Goal: Book appointment/travel/reservation

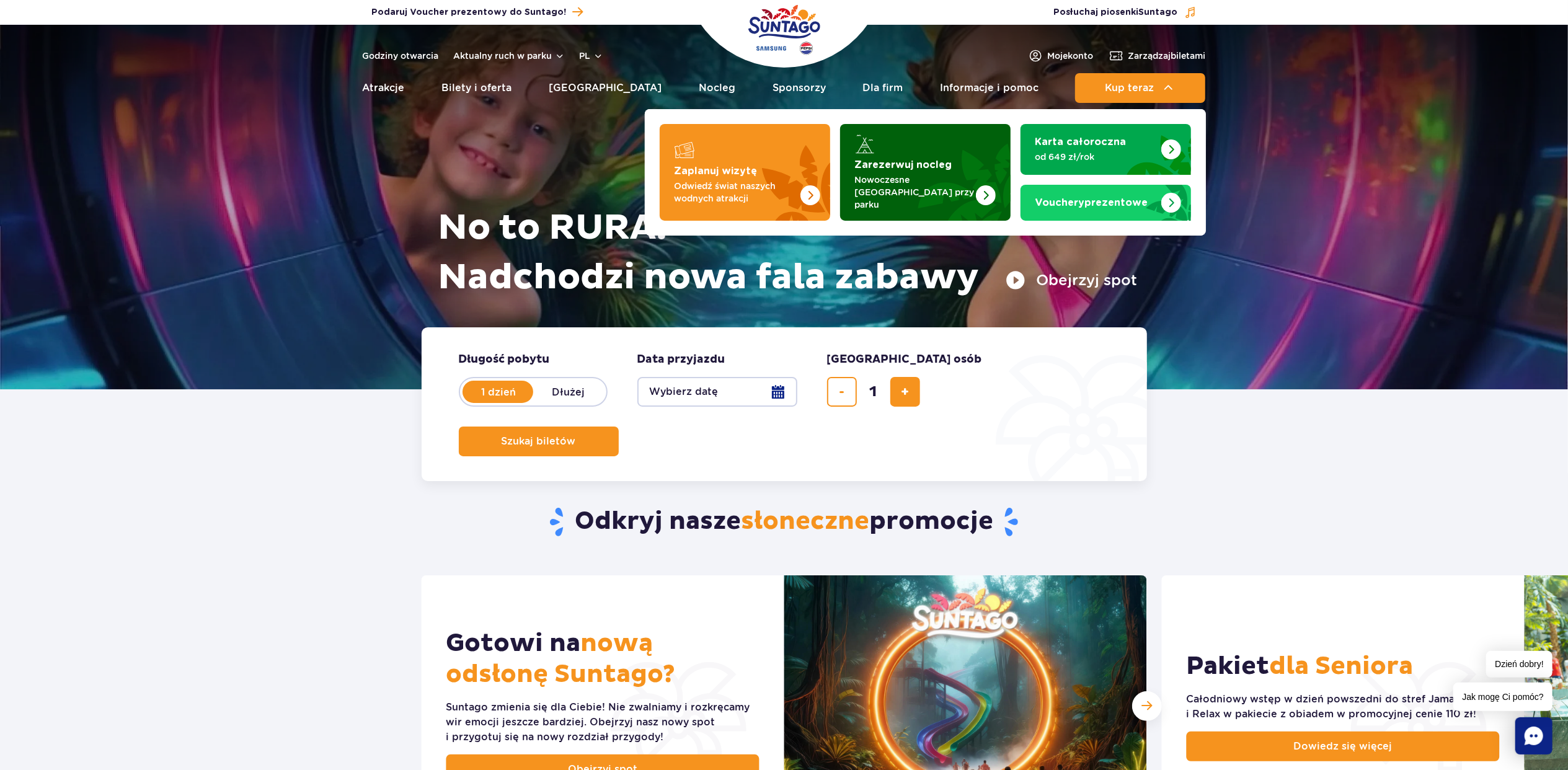
click at [904, 182] on p "Nowoczesne osiedle domków przy parku" at bounding box center [915, 192] width 121 height 37
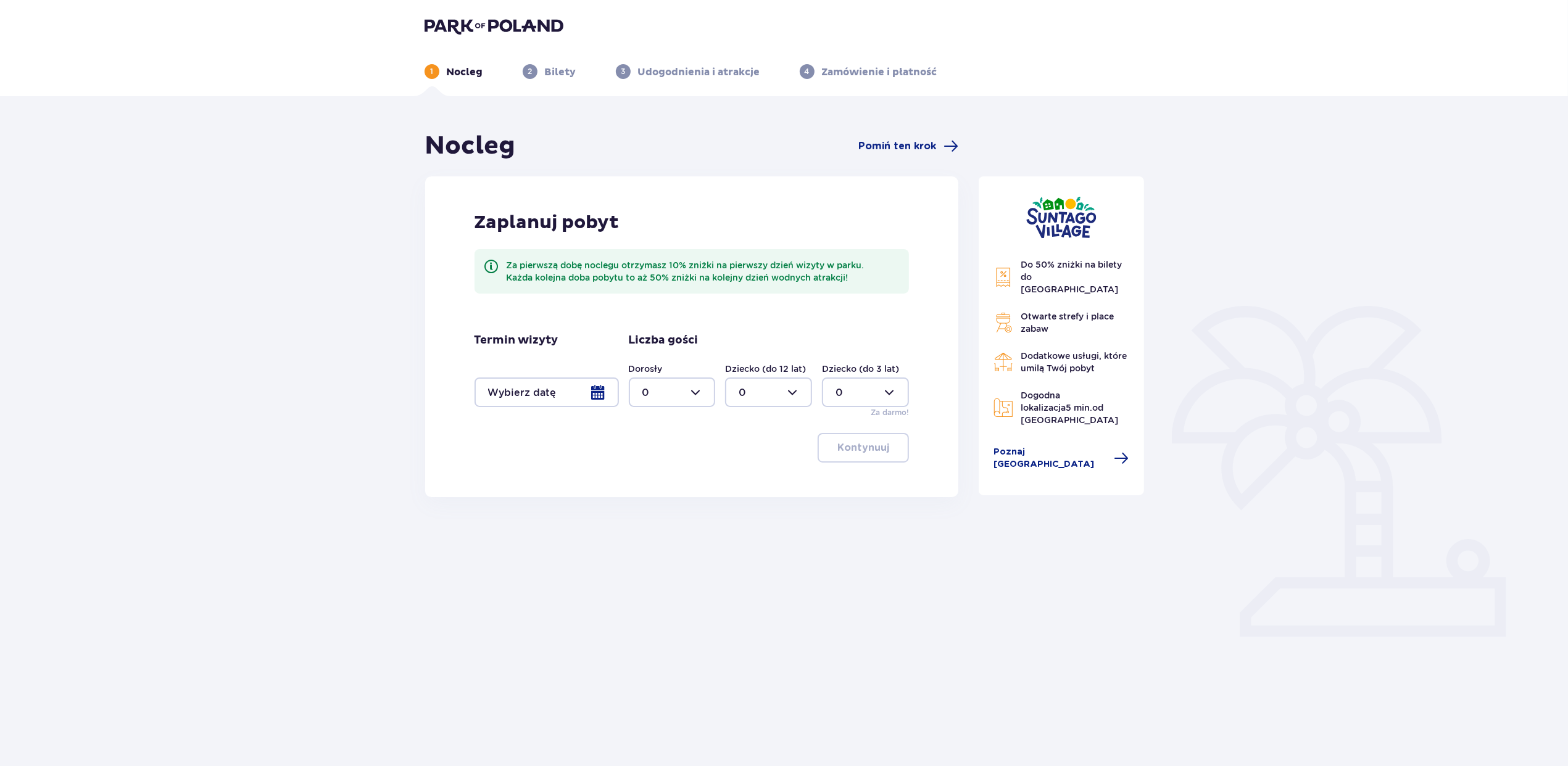
click at [583, 395] on div at bounding box center [546, 392] width 144 height 30
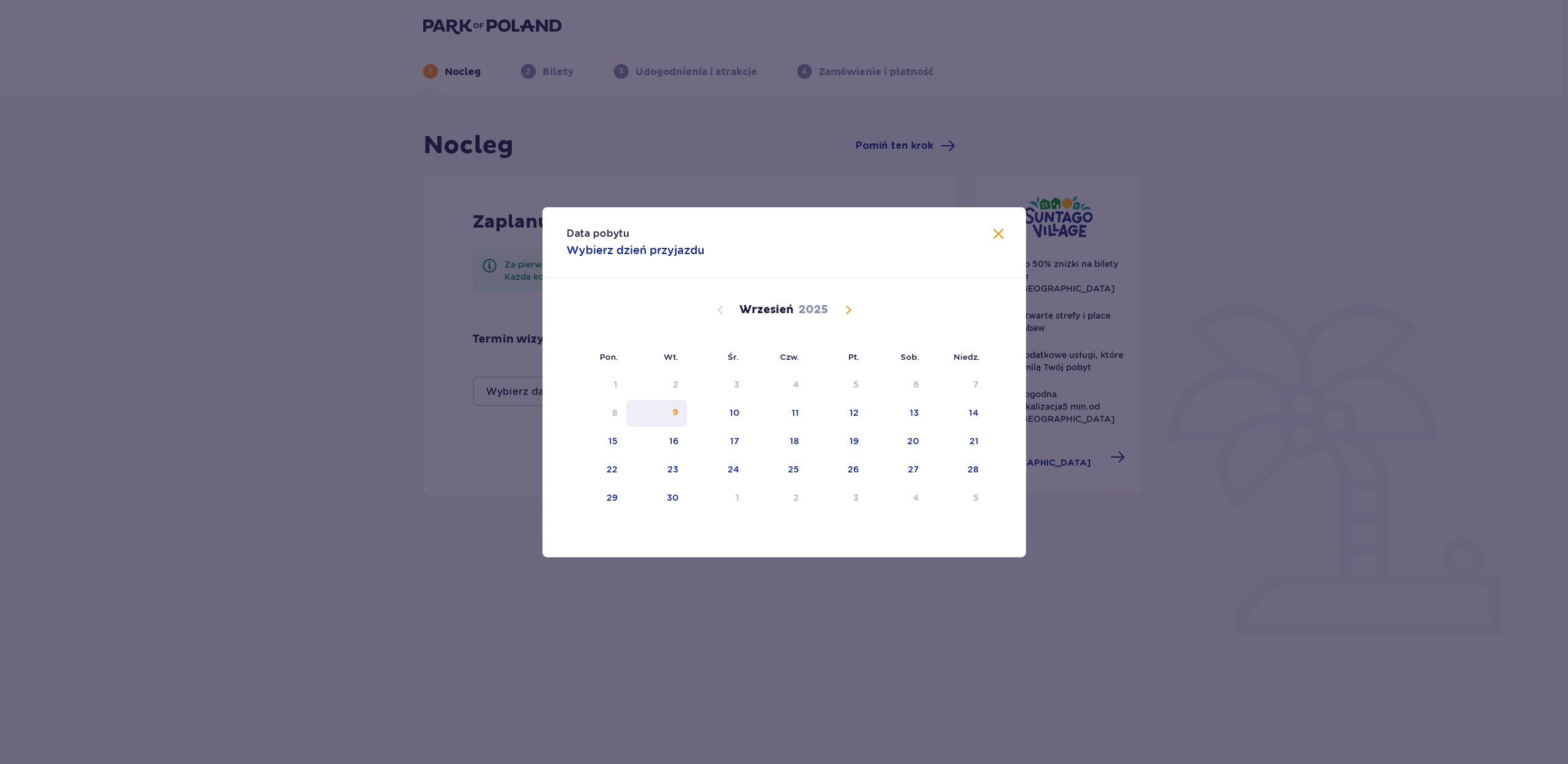
click at [677, 421] on div "9" at bounding box center [657, 413] width 61 height 27
click at [783, 421] on div "11" at bounding box center [777, 413] width 60 height 27
type input "[DATE] - [DATE]"
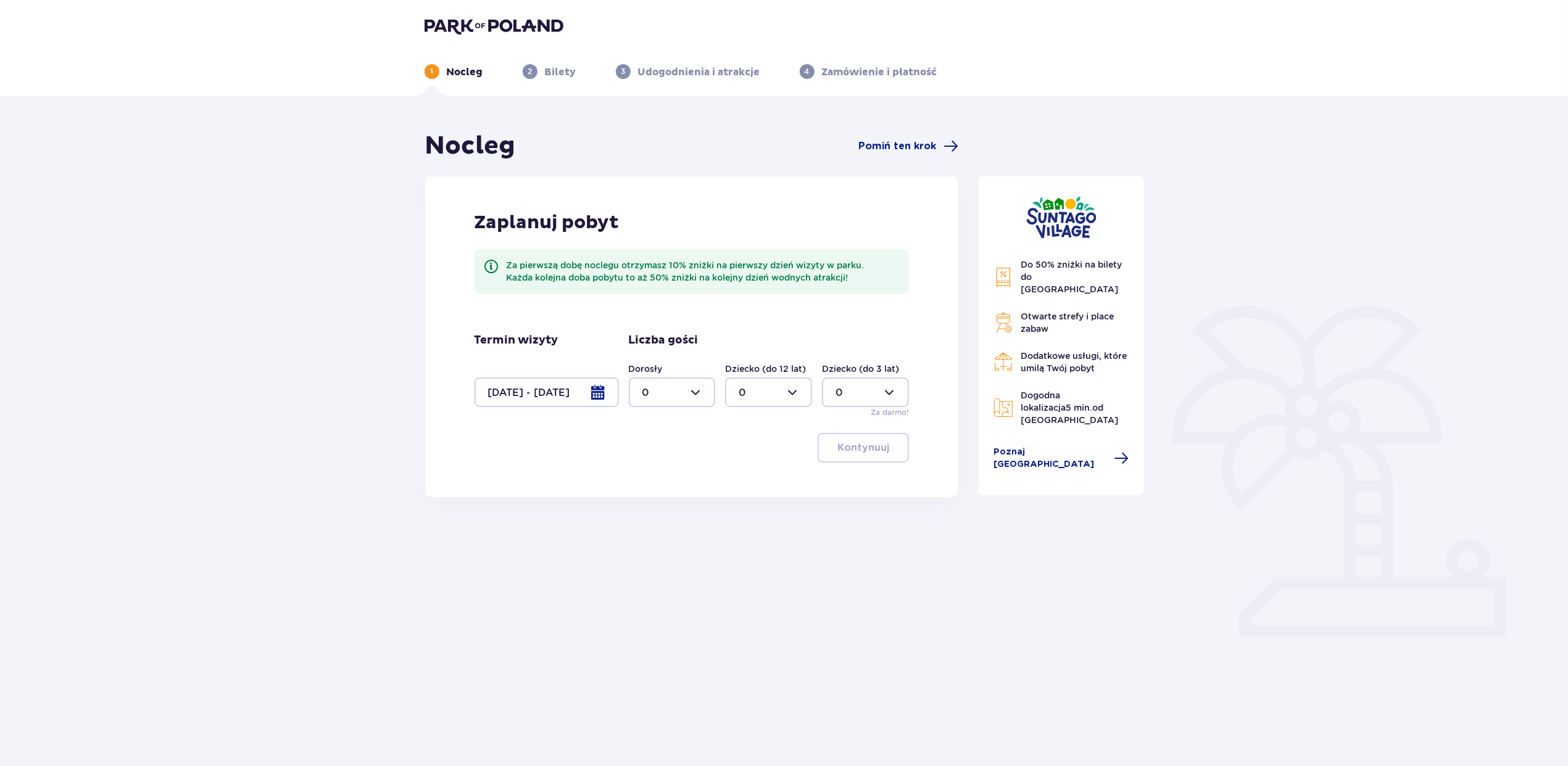
click at [687, 396] on div at bounding box center [673, 392] width 87 height 30
click at [657, 483] on div "2" at bounding box center [672, 481] width 60 height 13
type input "2"
click at [792, 391] on div at bounding box center [769, 392] width 87 height 30
click at [756, 452] on div "1" at bounding box center [769, 455] width 60 height 13
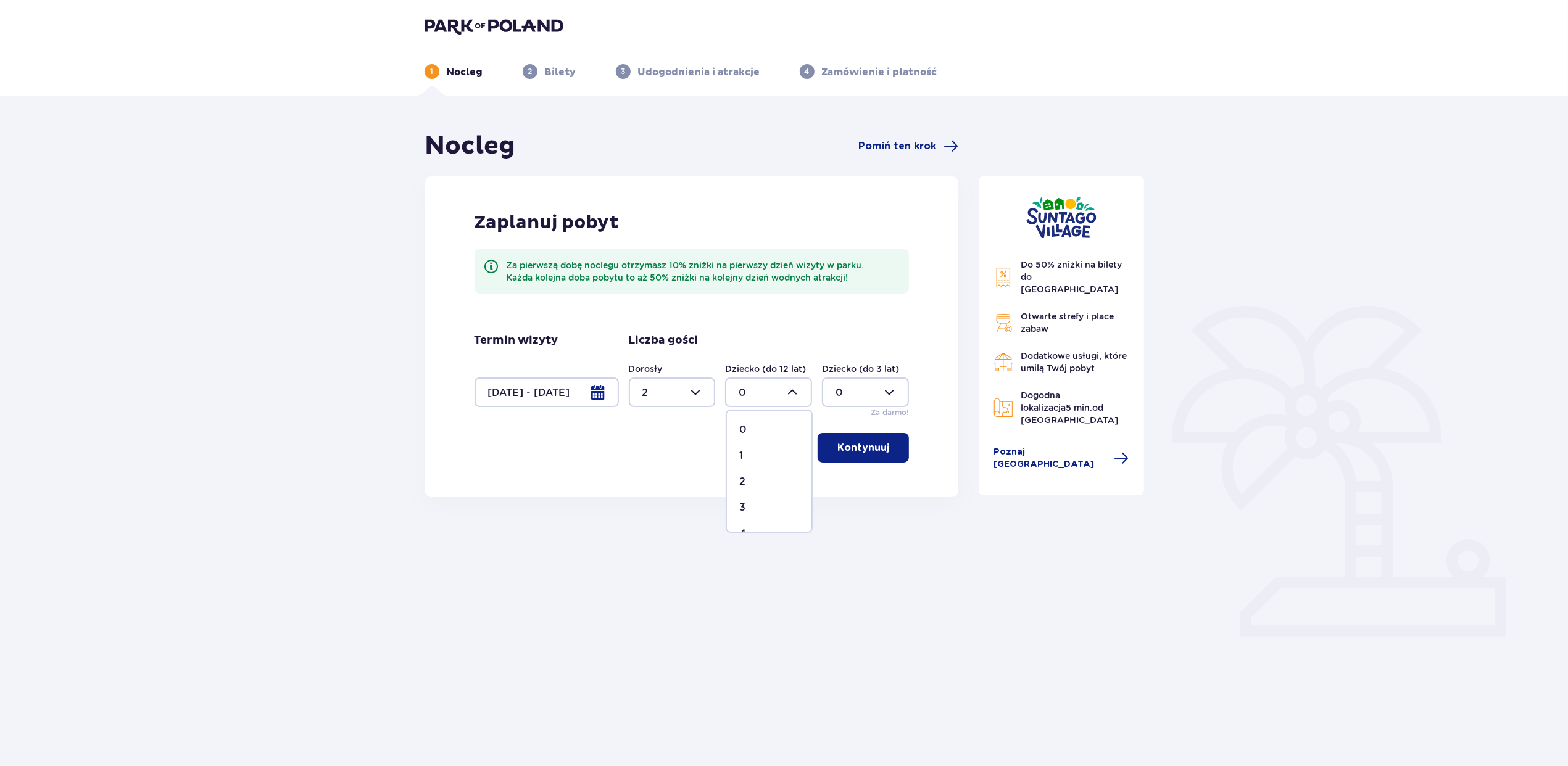
type input "1"
drag, startPoint x: 894, startPoint y: 393, endPoint x: 887, endPoint y: 408, distance: 16.6
click at [892, 393] on div at bounding box center [866, 392] width 87 height 30
click at [845, 452] on div "1" at bounding box center [865, 455] width 60 height 13
type input "1"
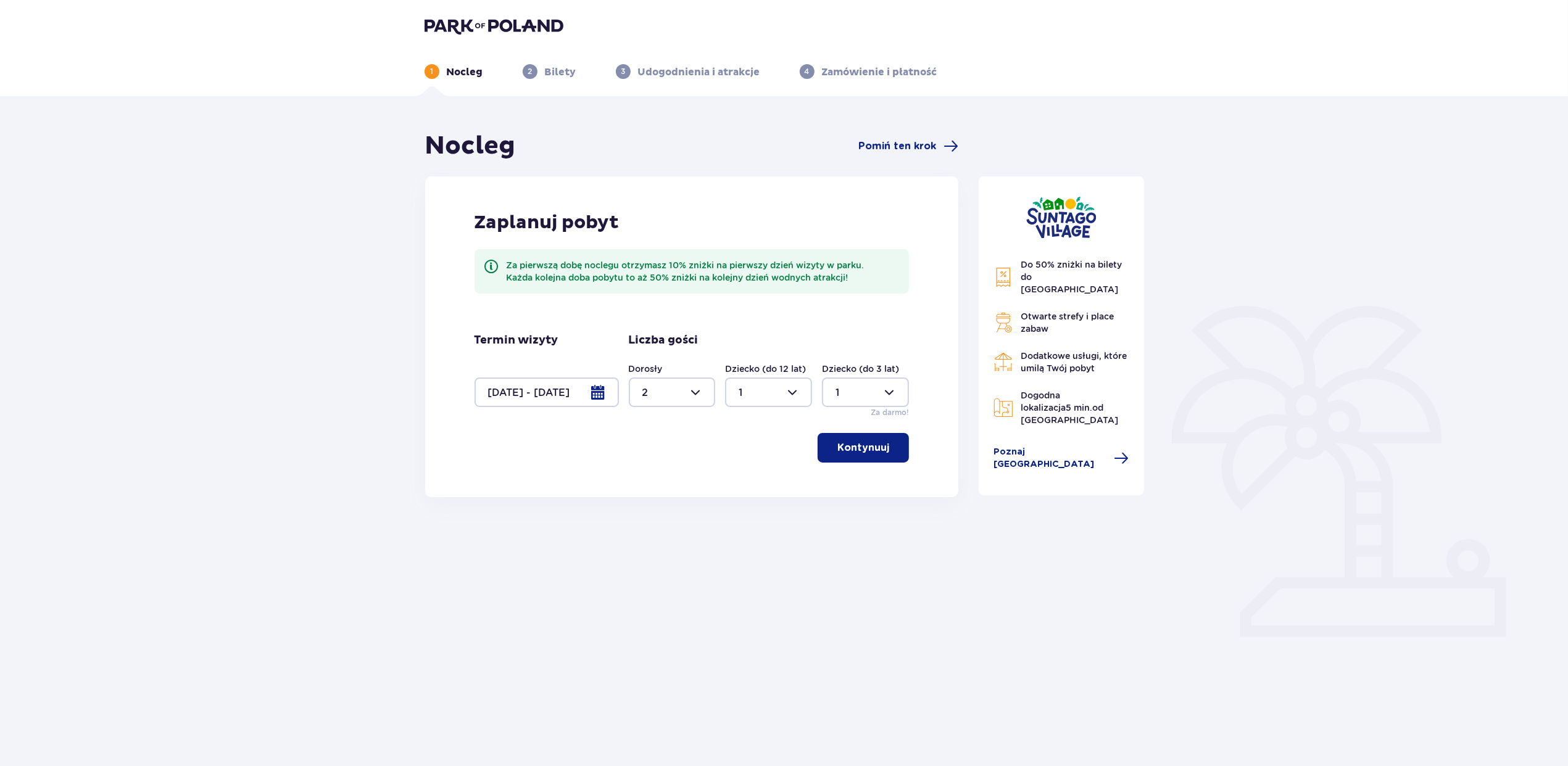
click at [876, 429] on div "Zaplanuj pobyt Za pierwszą dobę noclegu otrzymasz 10% zniżki na pierwszy dzień …" at bounding box center [692, 337] width 534 height 321
click at [875, 453] on p "Kontynuuj" at bounding box center [864, 447] width 52 height 13
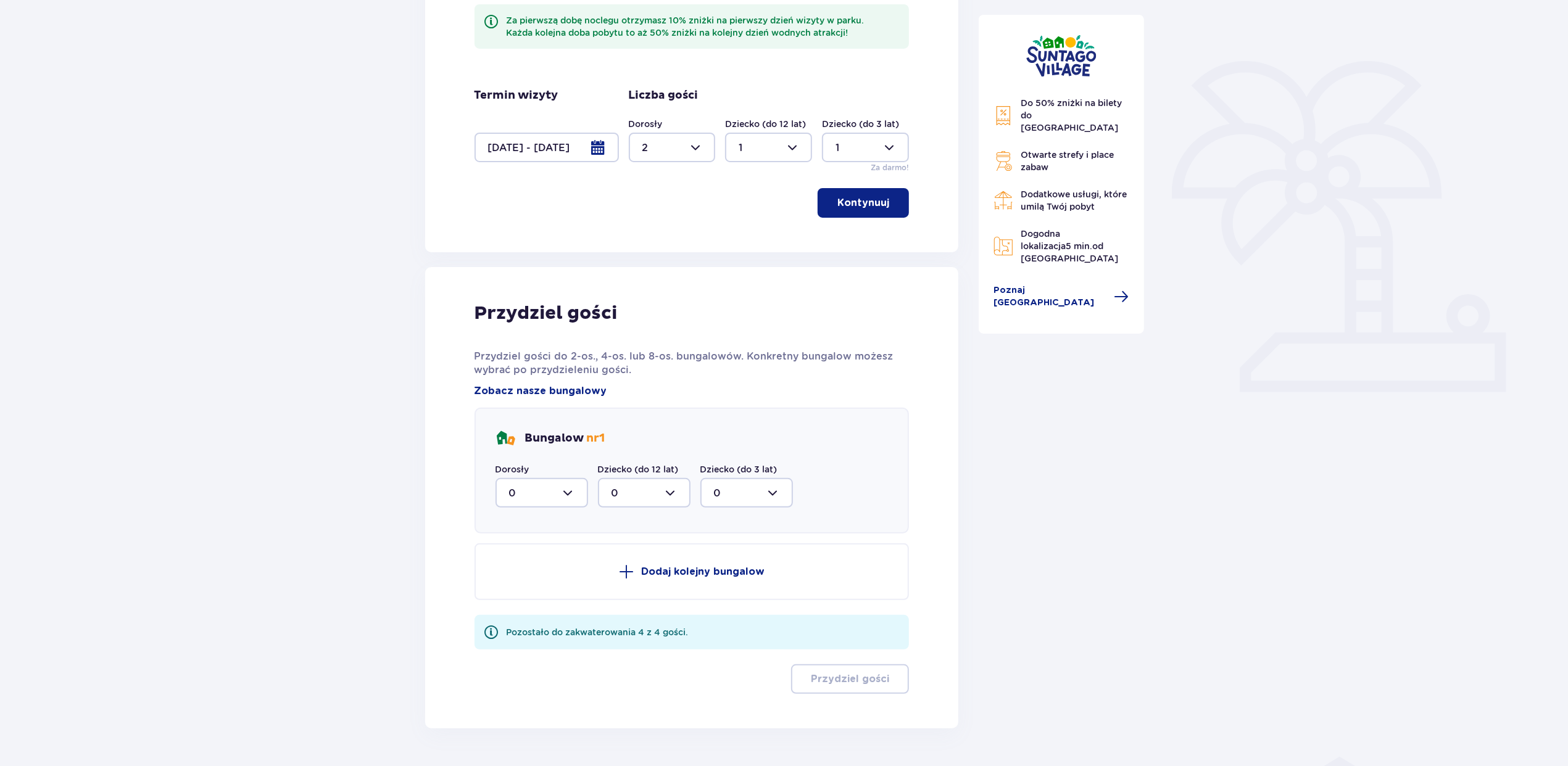
scroll to position [279, 0]
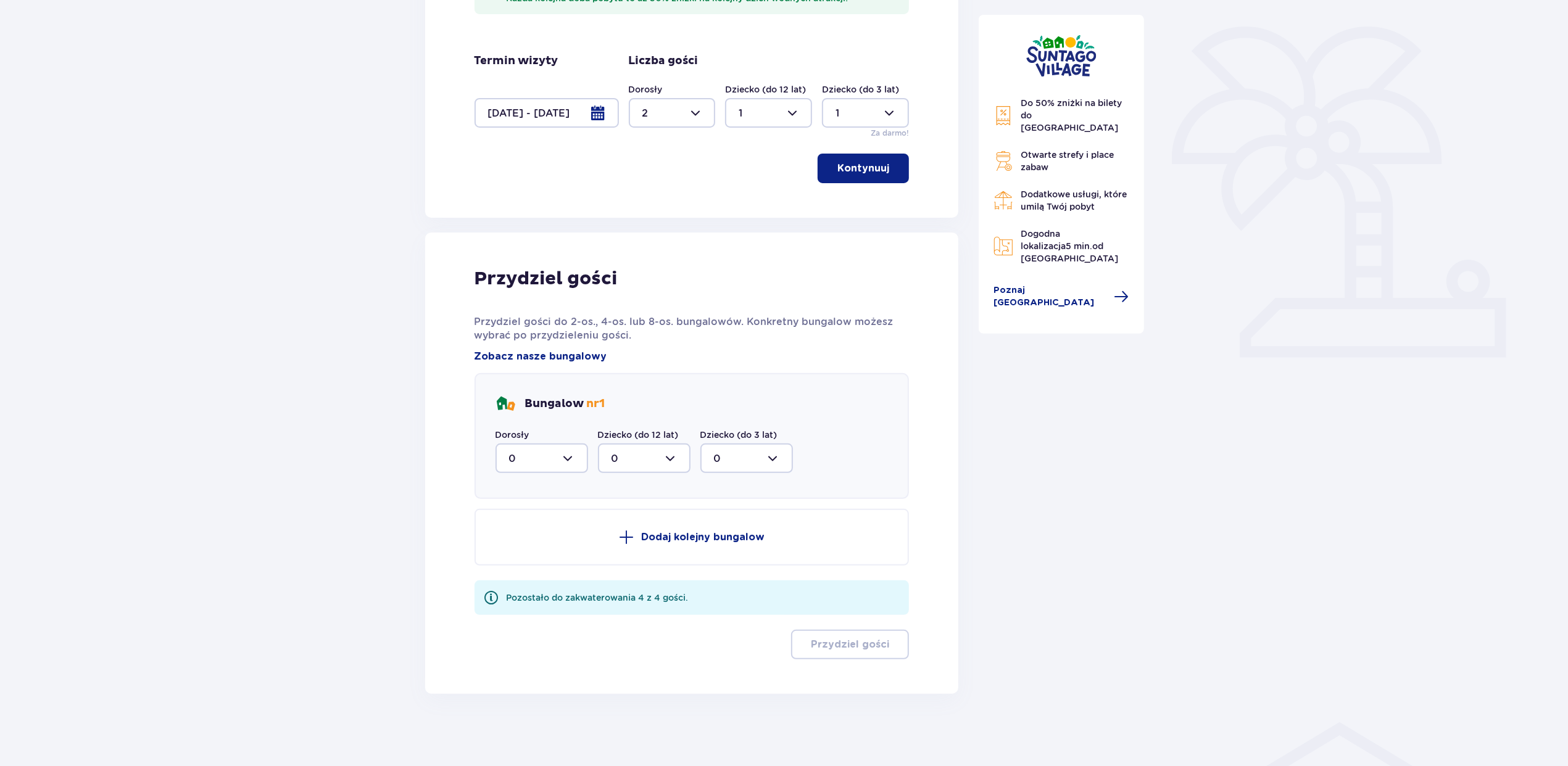
click at [569, 448] on div at bounding box center [542, 458] width 93 height 30
click at [524, 538] on span "2" at bounding box center [542, 547] width 90 height 26
type input "2"
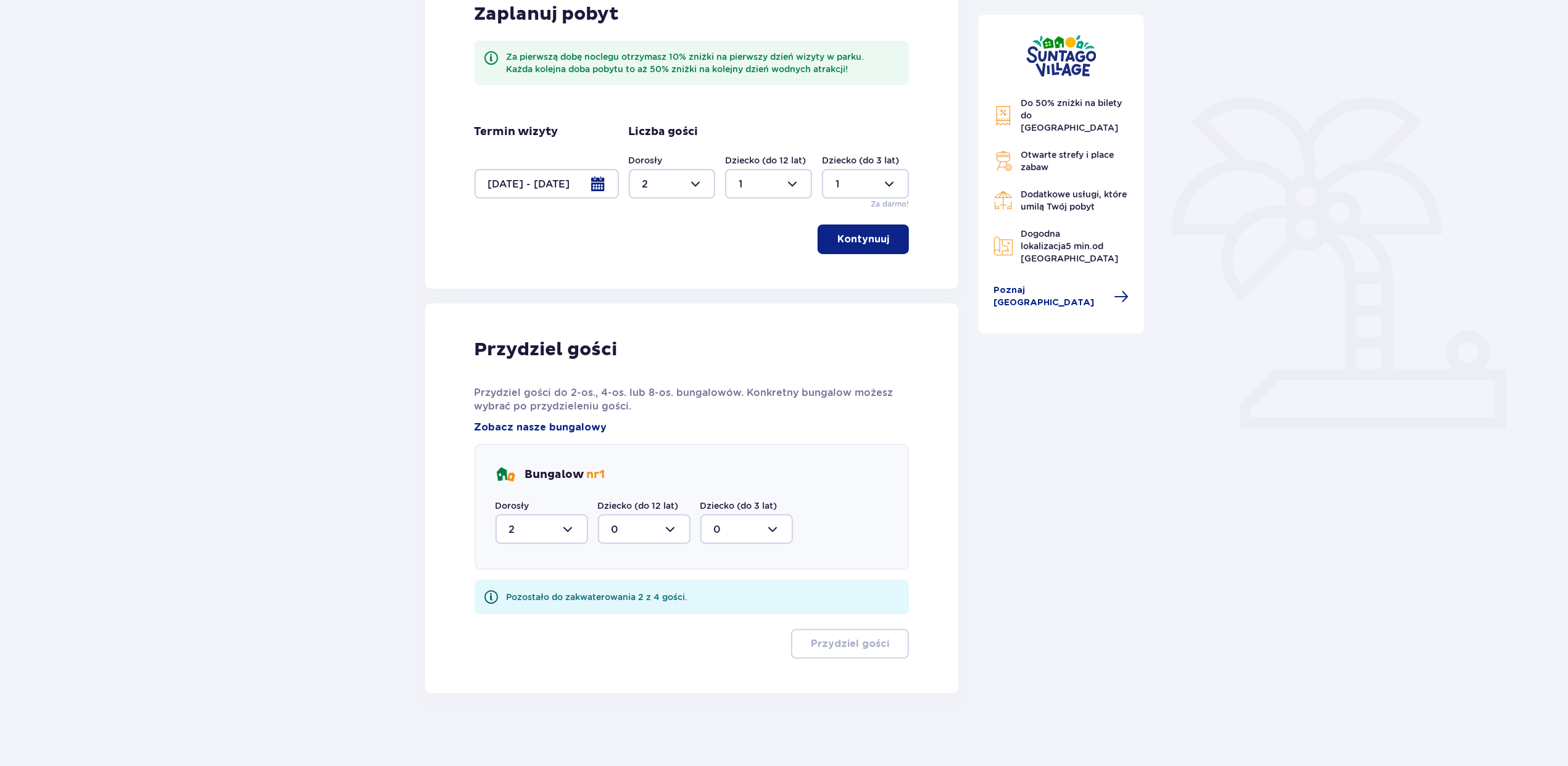
click at [624, 516] on div at bounding box center [645, 529] width 93 height 30
click at [627, 598] on div "1" at bounding box center [644, 592] width 65 height 13
type input "1"
drag, startPoint x: 758, startPoint y: 528, endPoint x: 754, endPoint y: 543, distance: 15.5
click at [758, 528] on div at bounding box center [747, 529] width 93 height 30
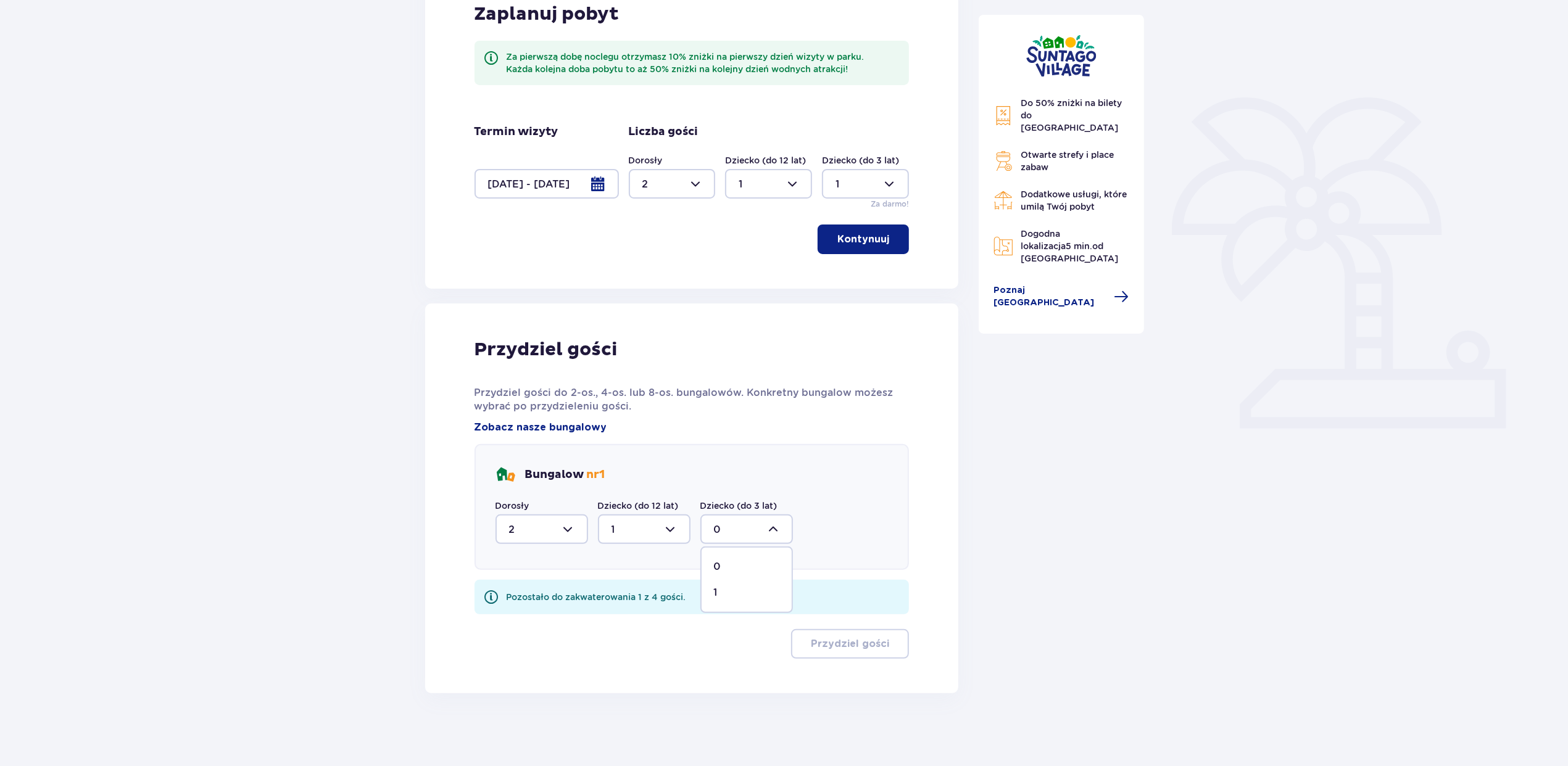
click at [732, 590] on div "1" at bounding box center [747, 592] width 65 height 13
type input "1"
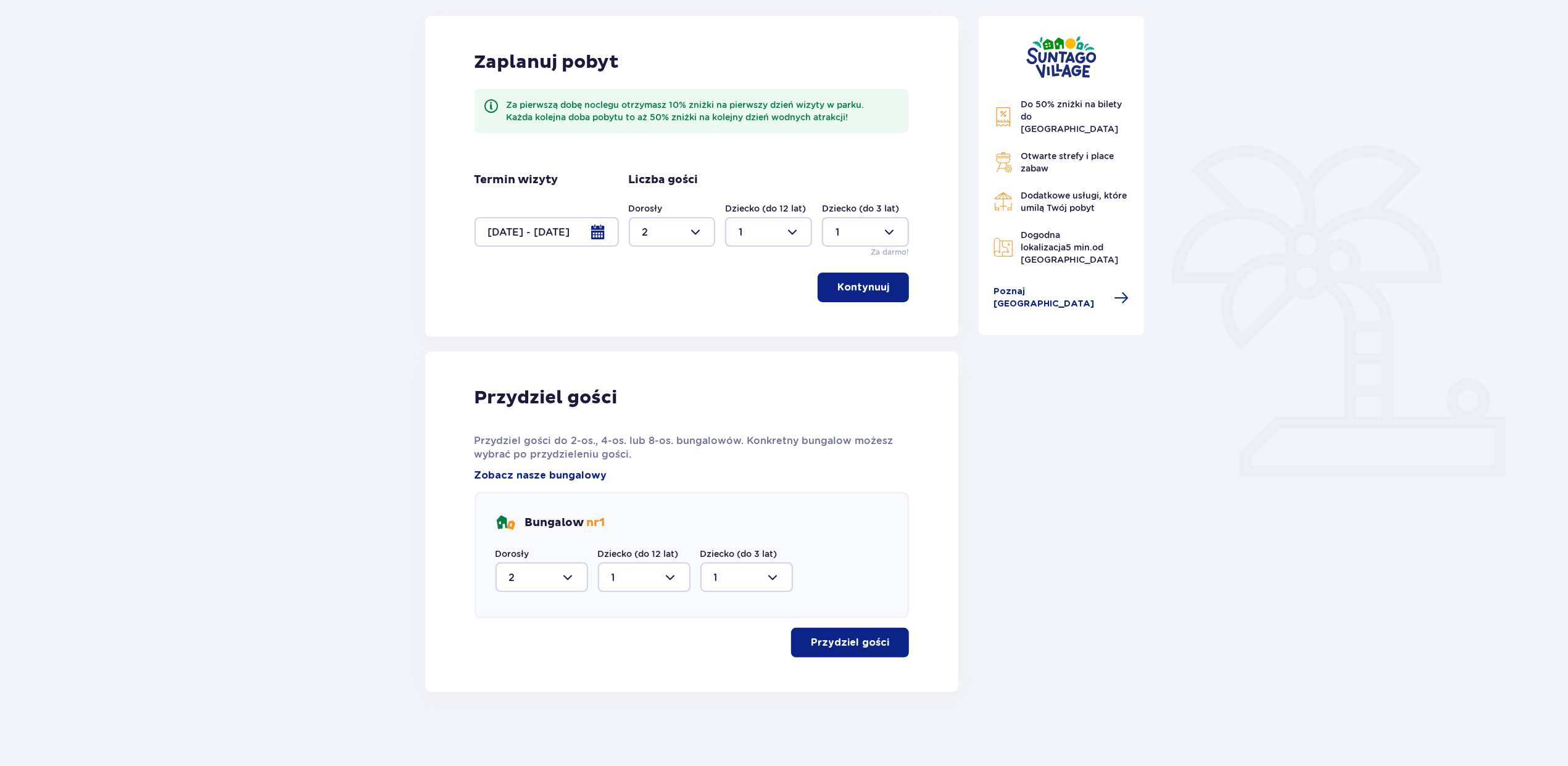
scroll to position [159, 0]
click at [847, 645] on p "Przydziel gości" at bounding box center [849, 644] width 78 height 13
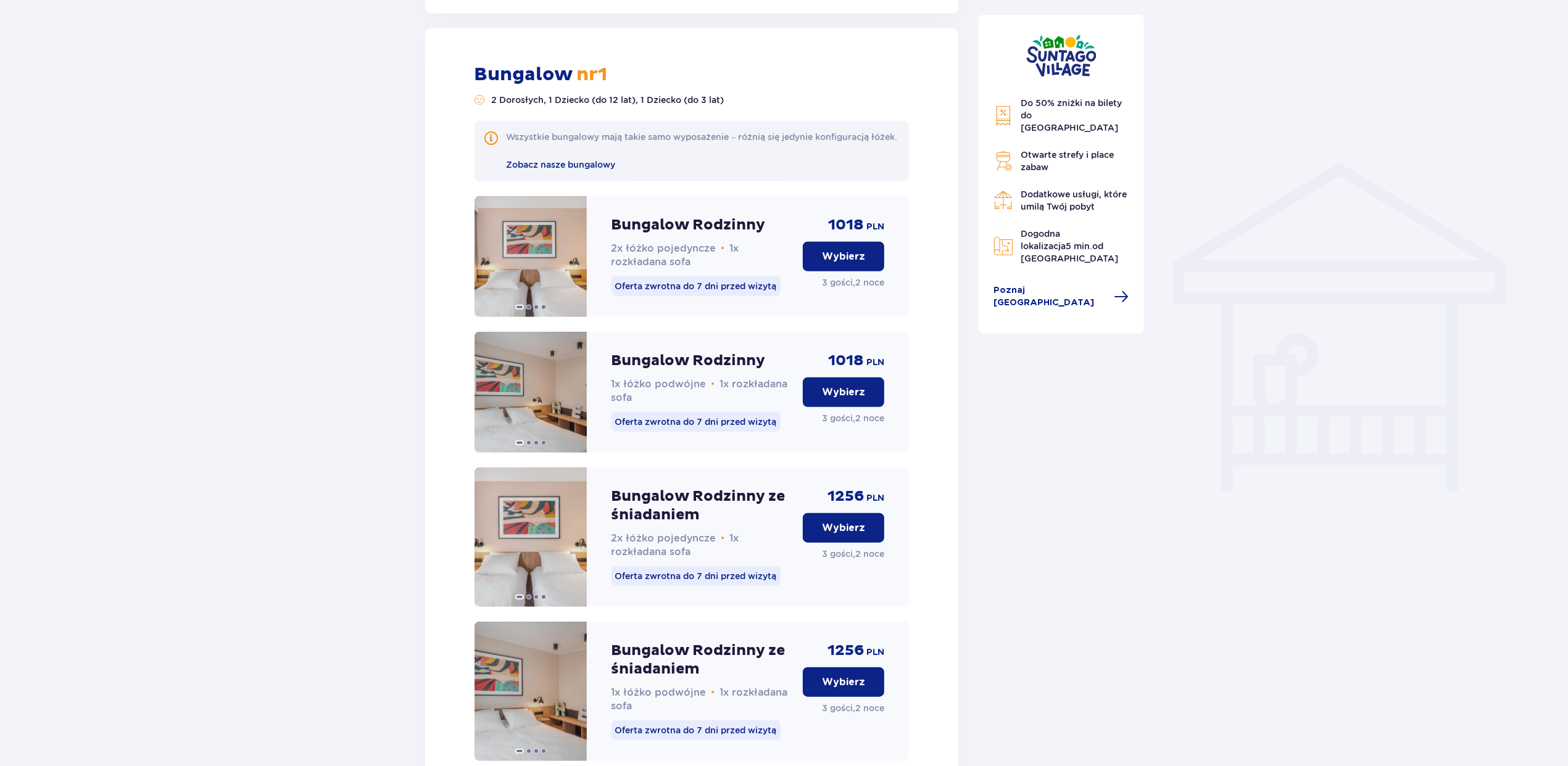
scroll to position [852, 0]
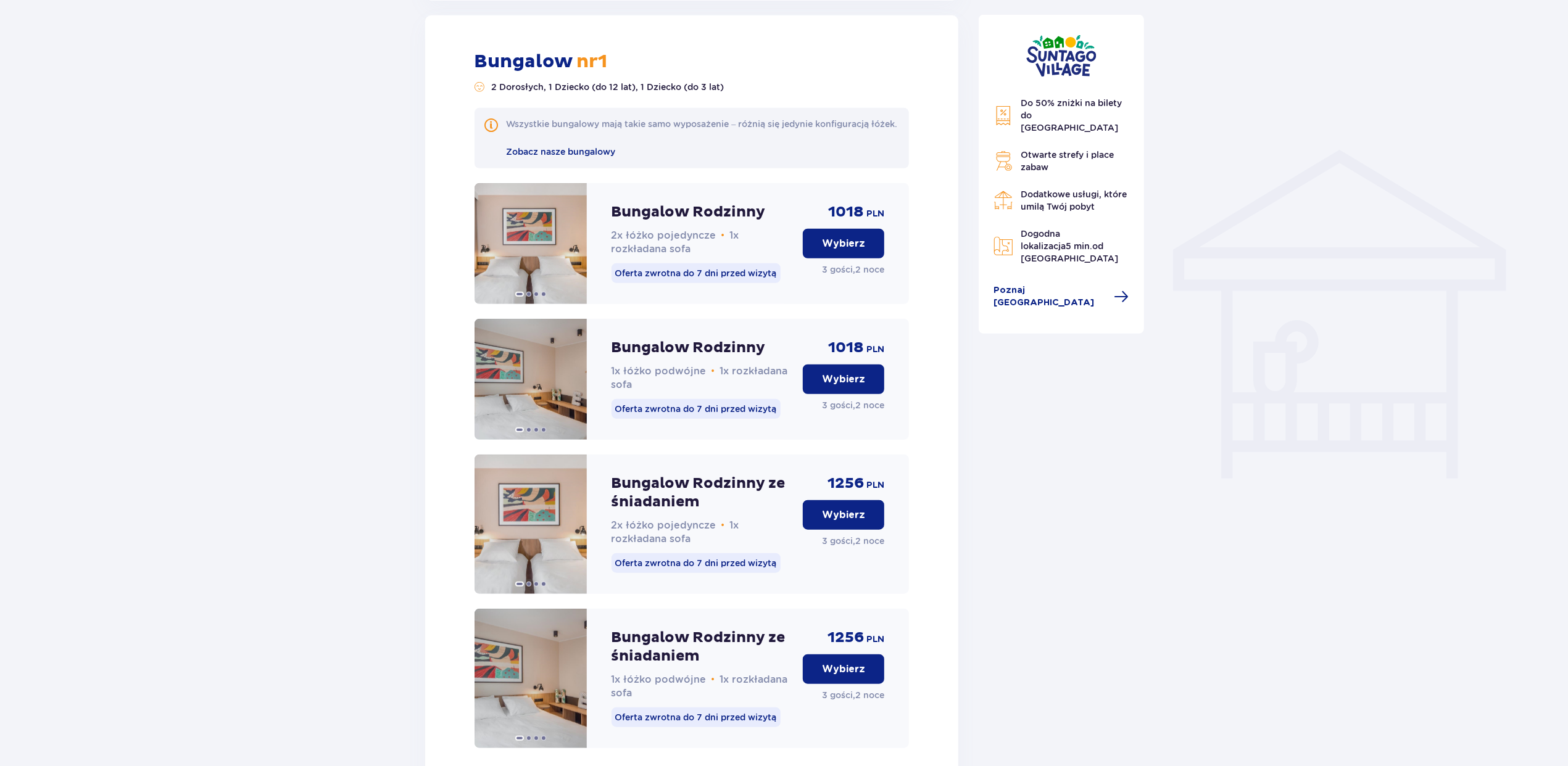
click at [845, 250] on p "Wybierz" at bounding box center [843, 243] width 43 height 13
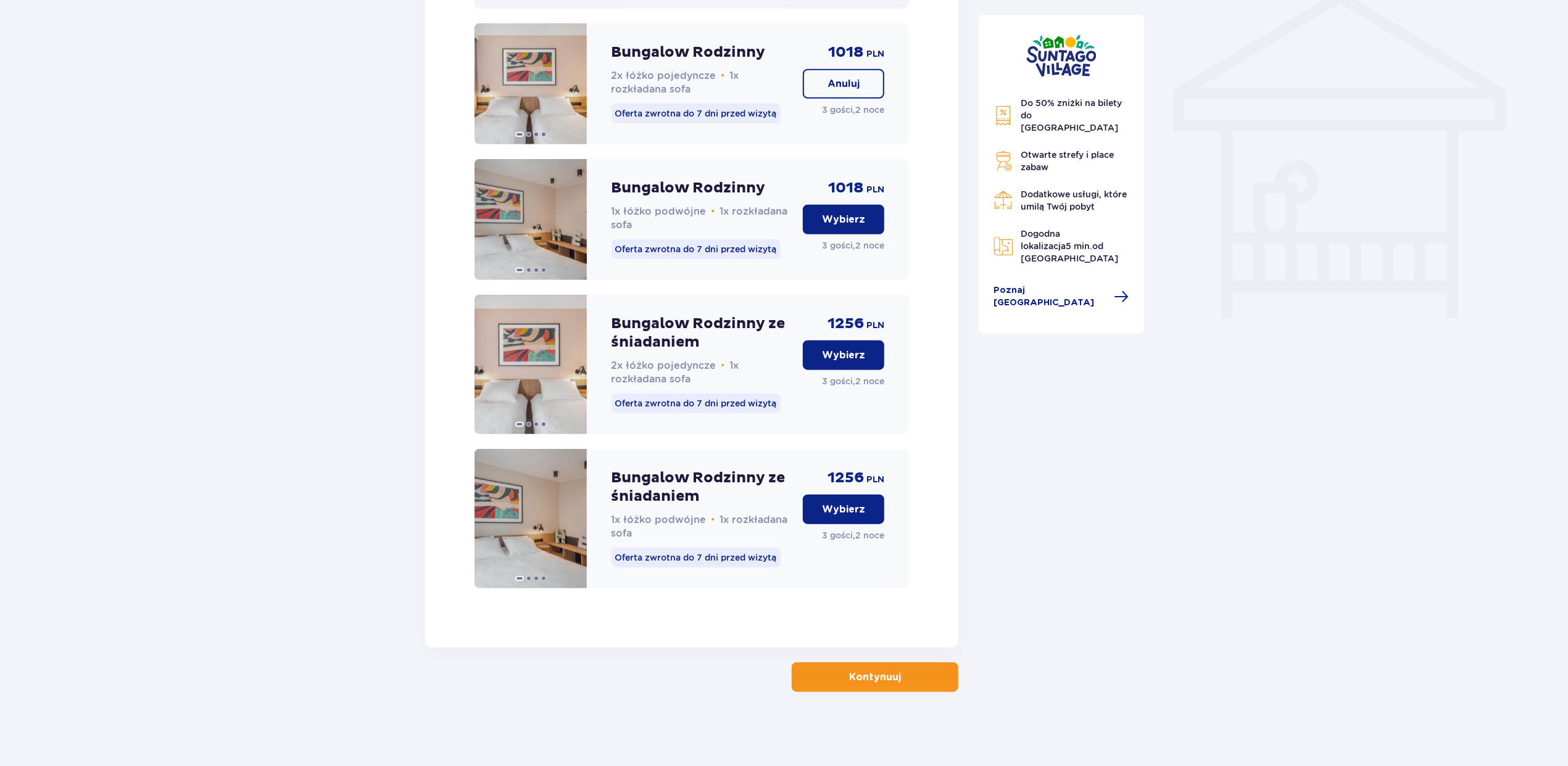
click at [911, 681] on button "Kontynuuj" at bounding box center [875, 677] width 167 height 30
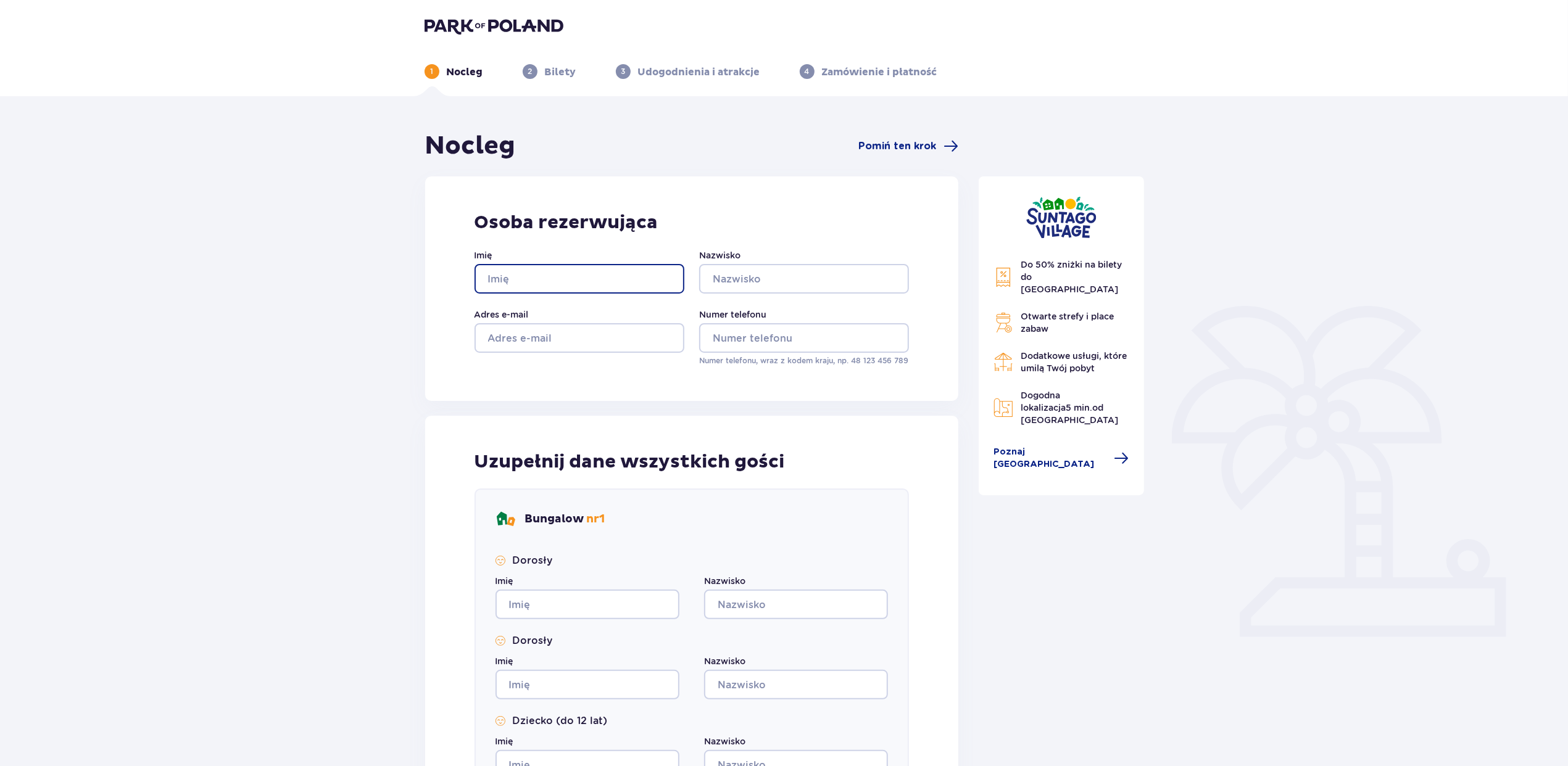
click at [581, 279] on input "Imię" at bounding box center [579, 279] width 210 height 30
type input "fgjfxj"
click at [771, 279] on input "Nazwisko" at bounding box center [804, 279] width 210 height 30
type input "xjfhgjh"
click at [615, 348] on input "Adres e-mail" at bounding box center [579, 338] width 210 height 30
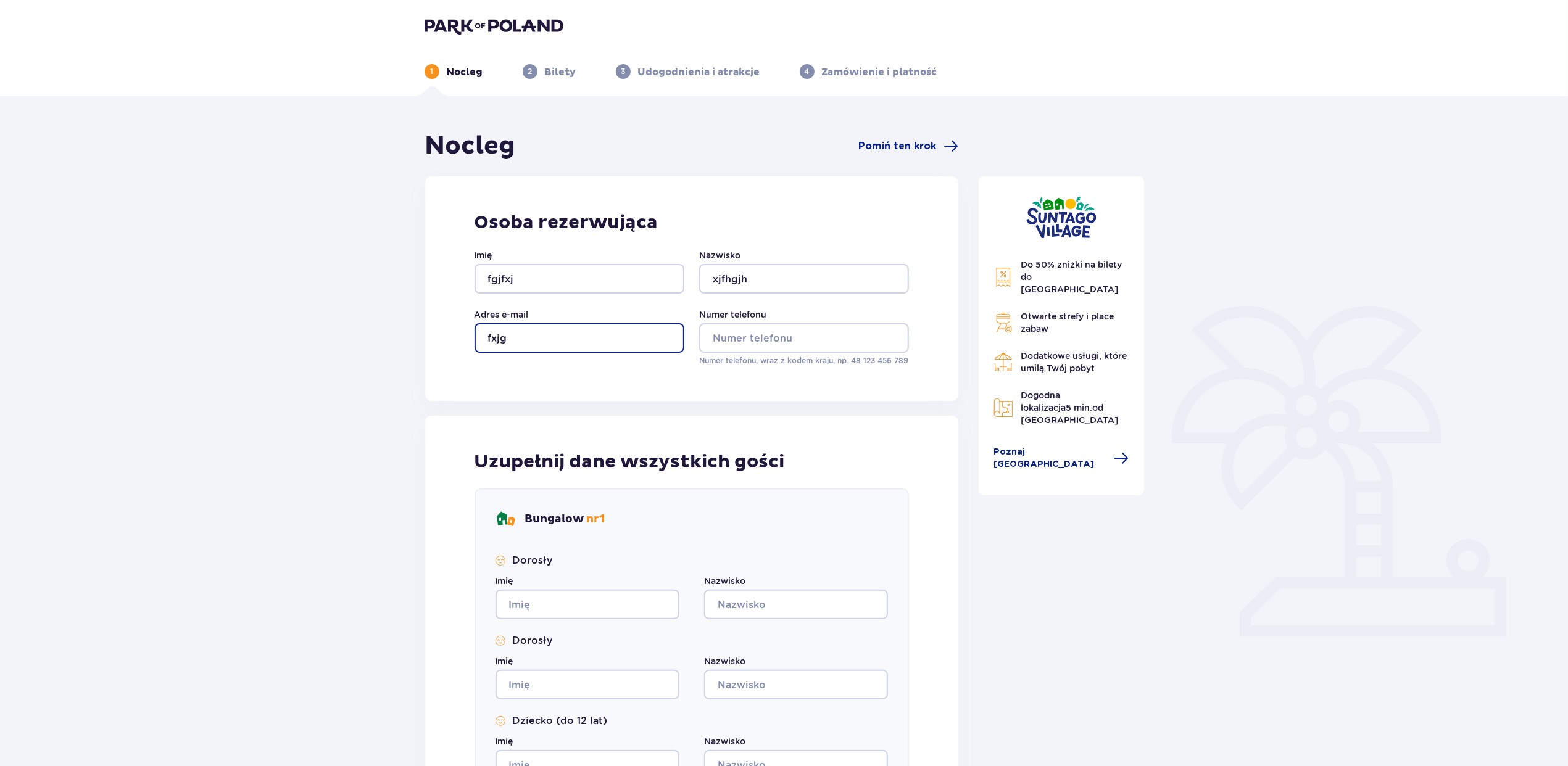
type input "fxjg"
click at [735, 333] on input "Numer telefonu" at bounding box center [804, 338] width 210 height 30
click at [559, 607] on input "Imię" at bounding box center [587, 604] width 184 height 30
click at [781, 327] on input "Numer telefonu" at bounding box center [804, 338] width 210 height 30
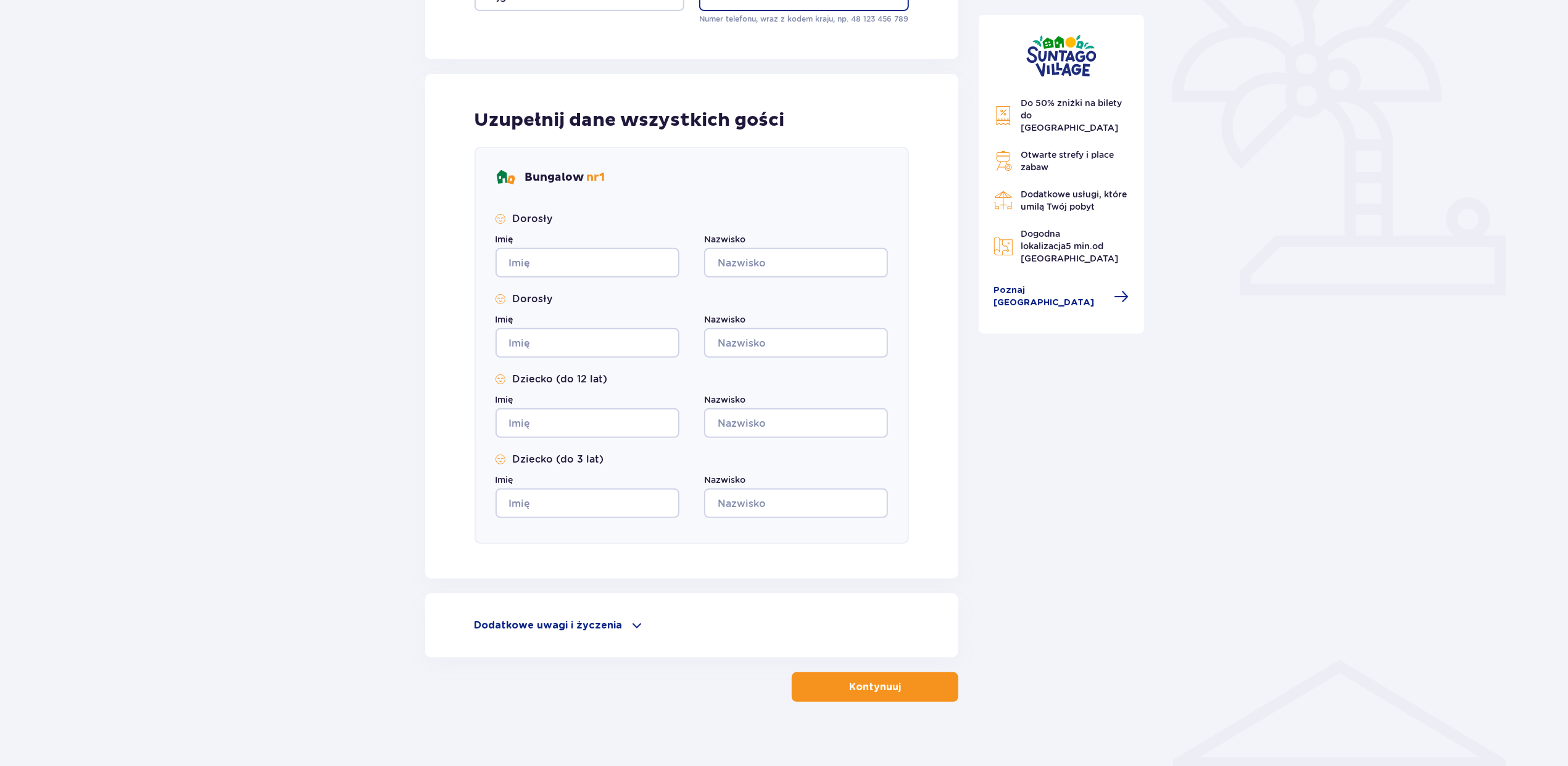
scroll to position [350, 0]
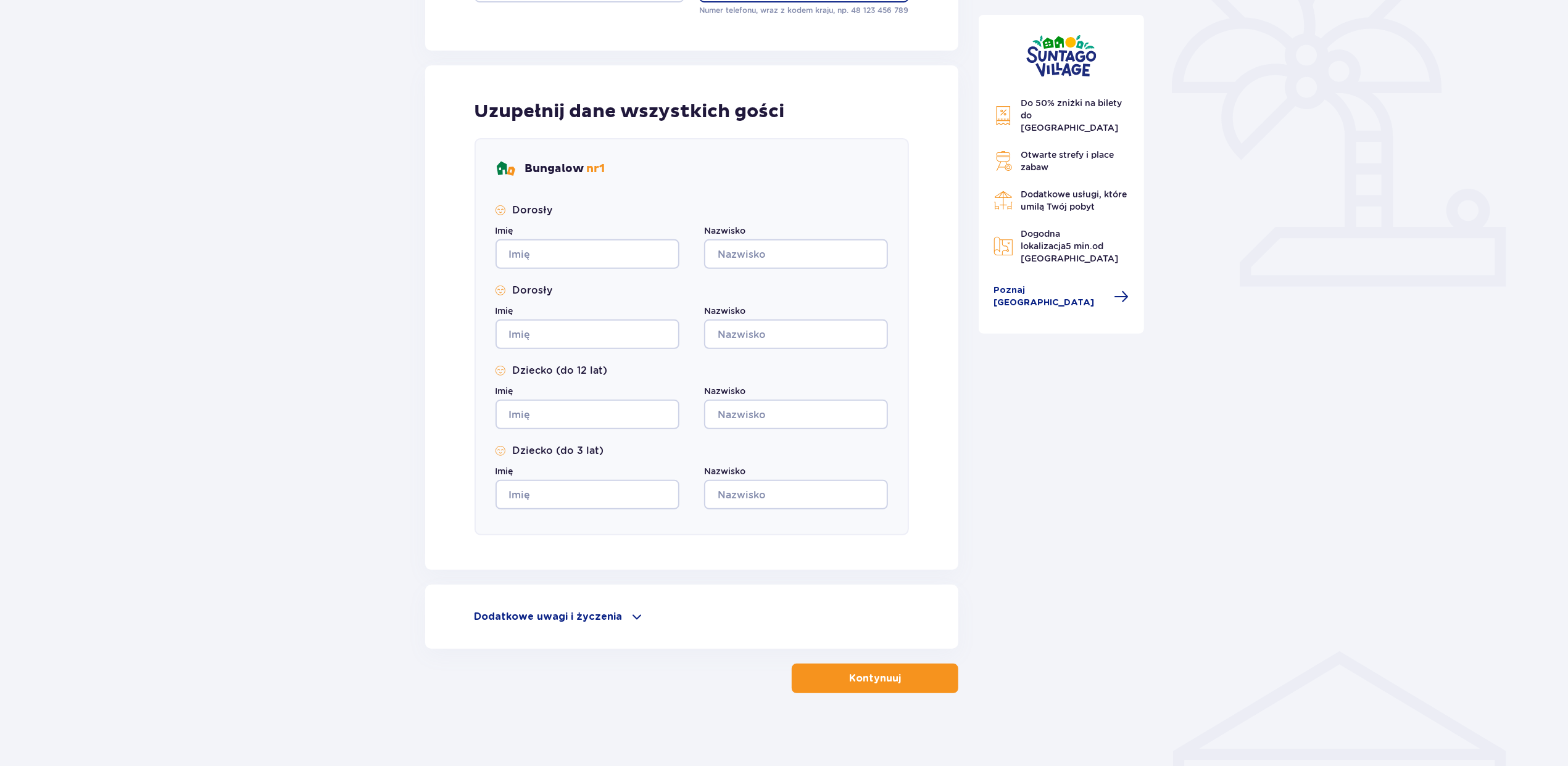
type input "214145"
click at [563, 259] on input "Imię" at bounding box center [587, 254] width 184 height 30
type input "hddzfh"
click at [809, 255] on input "Nazwisko" at bounding box center [796, 254] width 184 height 30
type input "HEETR"
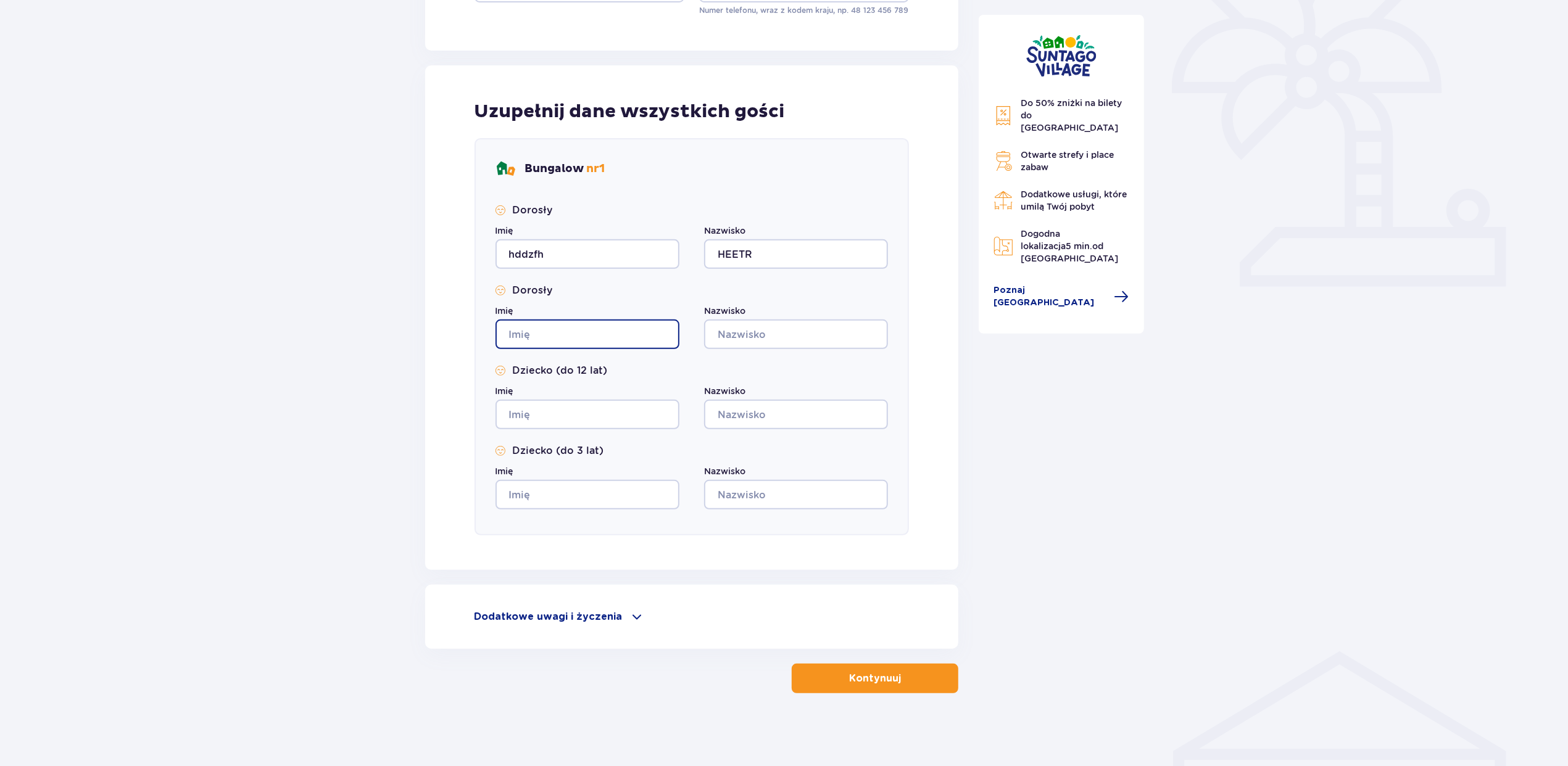
click at [591, 342] on input "Imię" at bounding box center [587, 334] width 184 height 30
type input "HESRh"
click at [755, 333] on input "Nazwisko" at bounding box center [796, 334] width 184 height 30
type input "HER"
click at [570, 412] on input "Imię" at bounding box center [587, 414] width 184 height 30
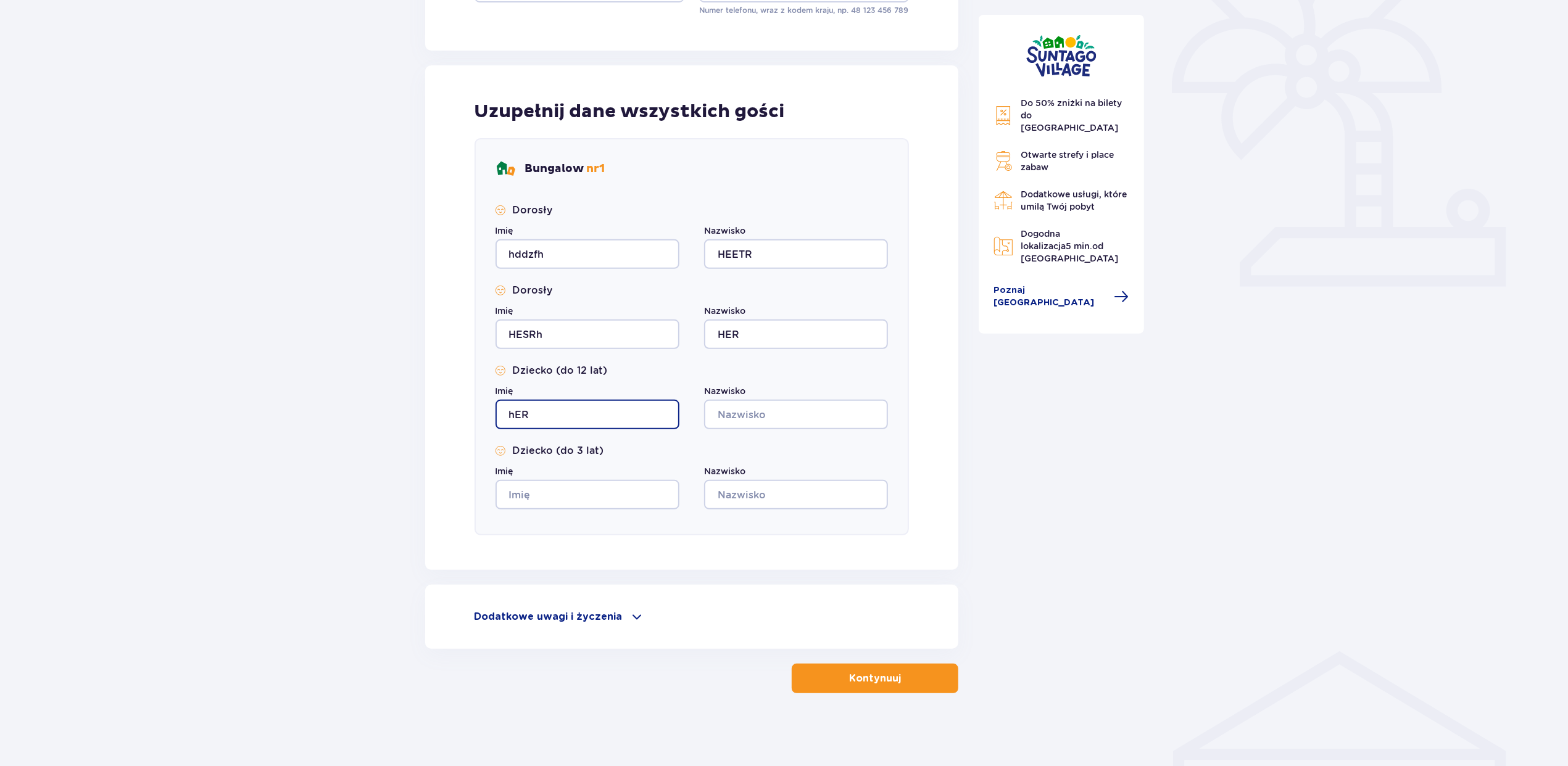
type input "hER"
click at [754, 403] on input "Nazwisko" at bounding box center [796, 414] width 184 height 30
type input "HER"
click at [600, 496] on input "Imię" at bounding box center [587, 494] width 184 height 30
type input "HER"
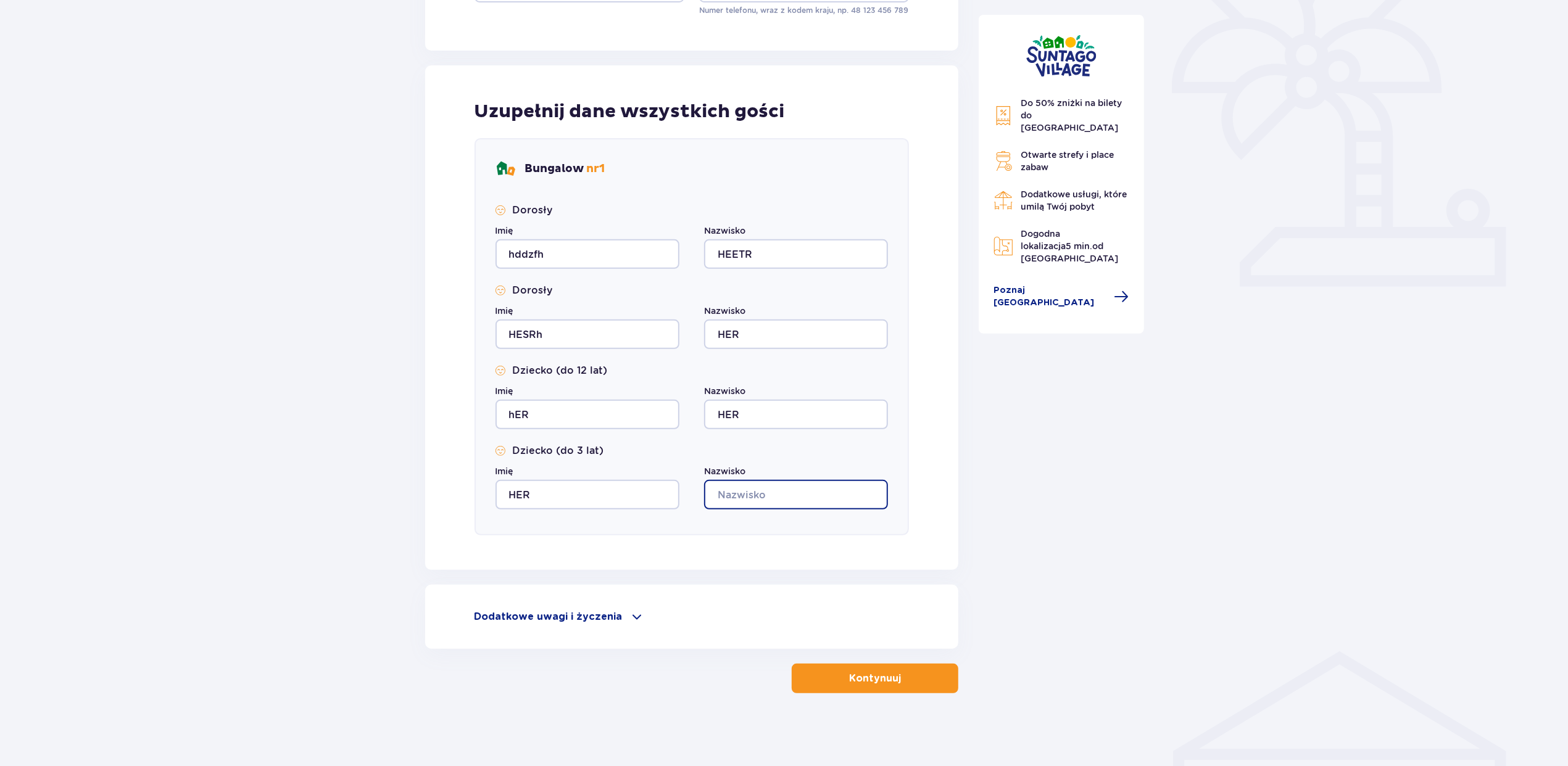
click at [750, 490] on input "Nazwisko" at bounding box center [796, 494] width 184 height 30
type input "HRE"
click at [849, 677] on p "Kontynuuj" at bounding box center [875, 678] width 52 height 13
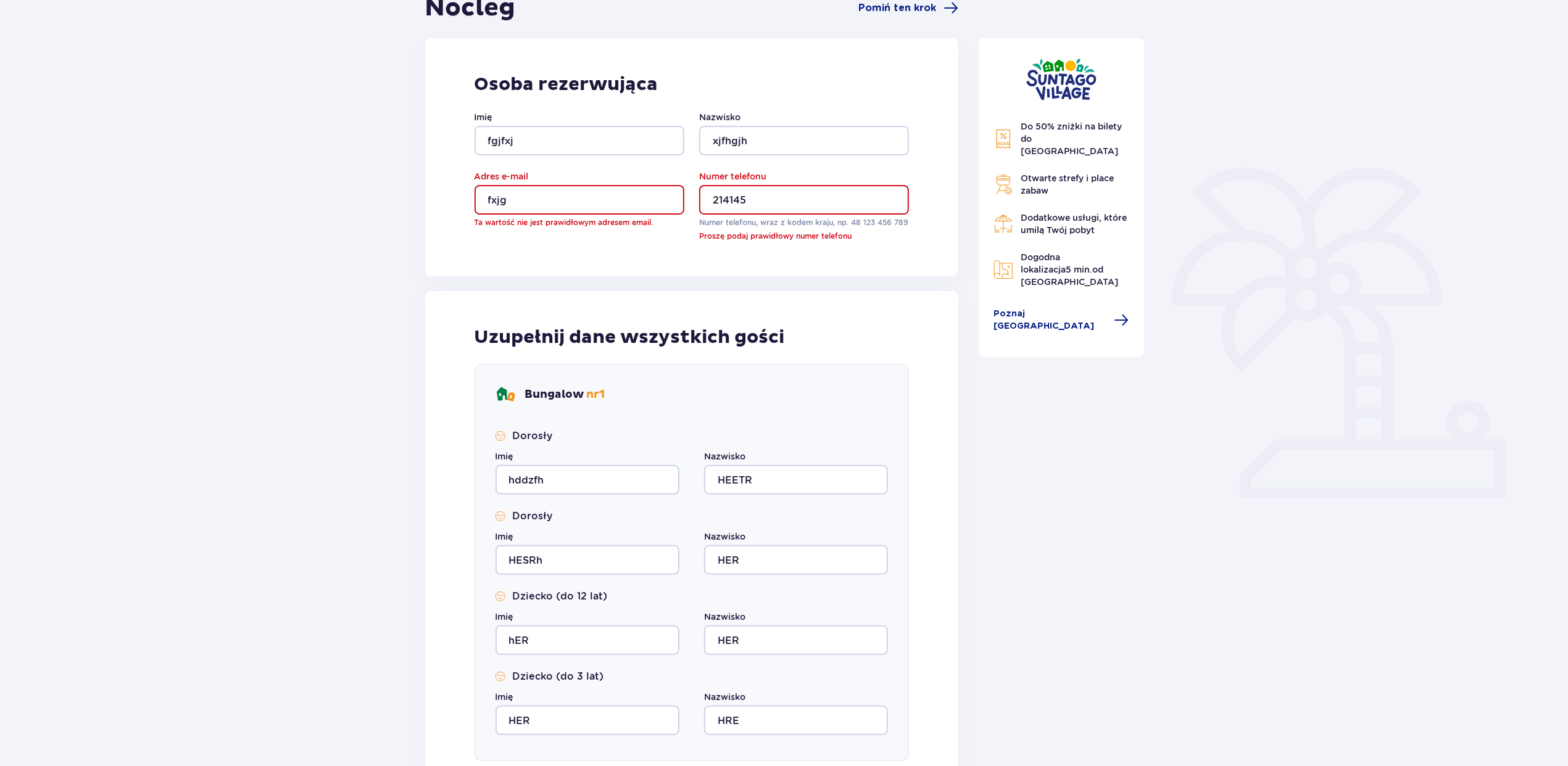
scroll to position [0, 0]
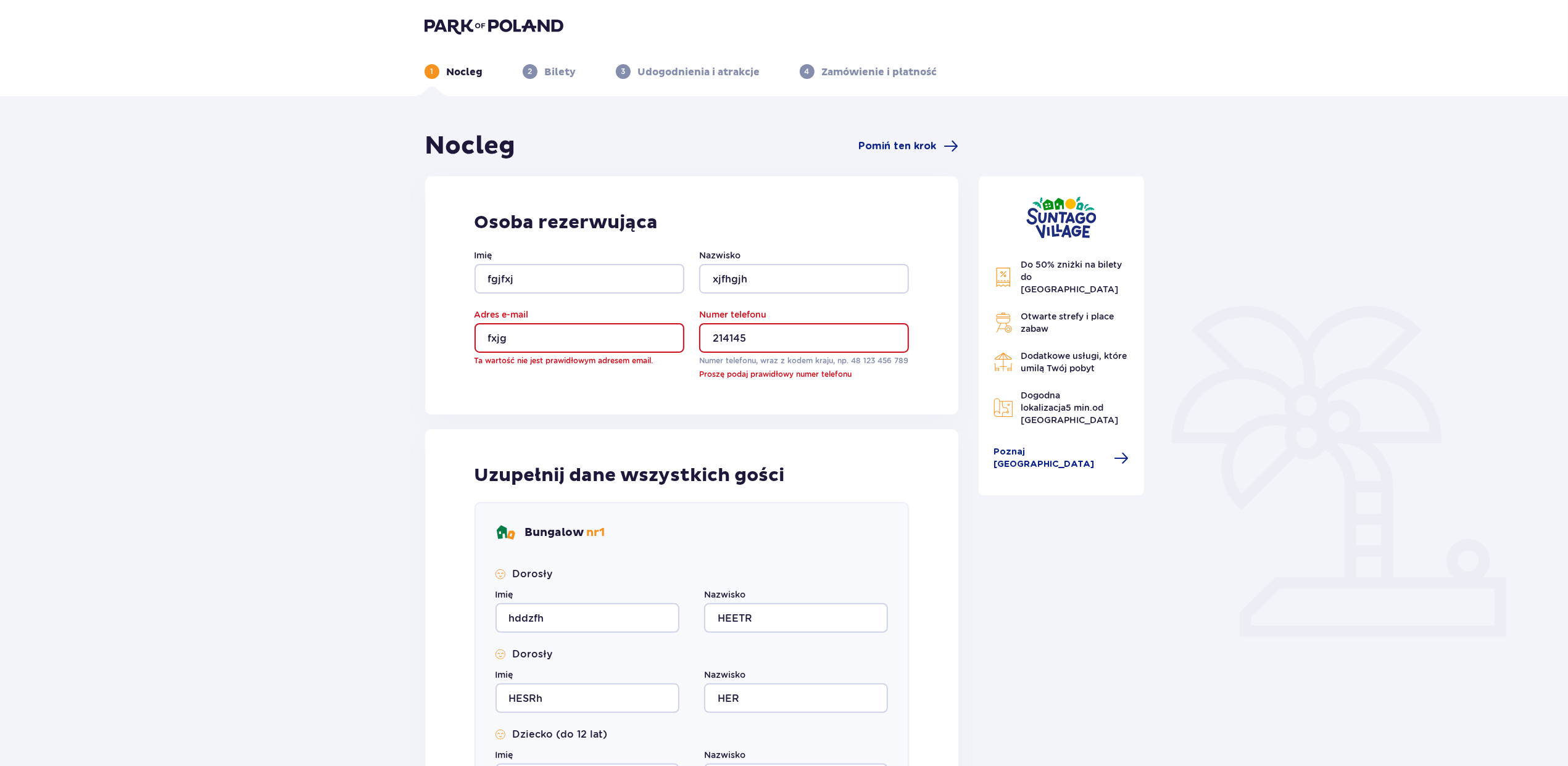
drag, startPoint x: 554, startPoint y: 338, endPoint x: 432, endPoint y: 329, distance: 122.3
click at [432, 329] on div "Osoba rezerwująca Imię fgjfxj Nazwisko xjfhgjh Adres e-mail fxjg Ta wartość nie…" at bounding box center [692, 295] width 534 height 238
type input "[EMAIL_ADDRESS][DOMAIN_NAME]"
drag, startPoint x: 671, startPoint y: 339, endPoint x: 544, endPoint y: 371, distance: 131.0
click at [510, 361] on div "Imię fgjfxj Nazwisko xjfhgjh Adres e-mail [EMAIL_ADDRESS][DOMAIN_NAME] Numer te…" at bounding box center [692, 314] width 435 height 131
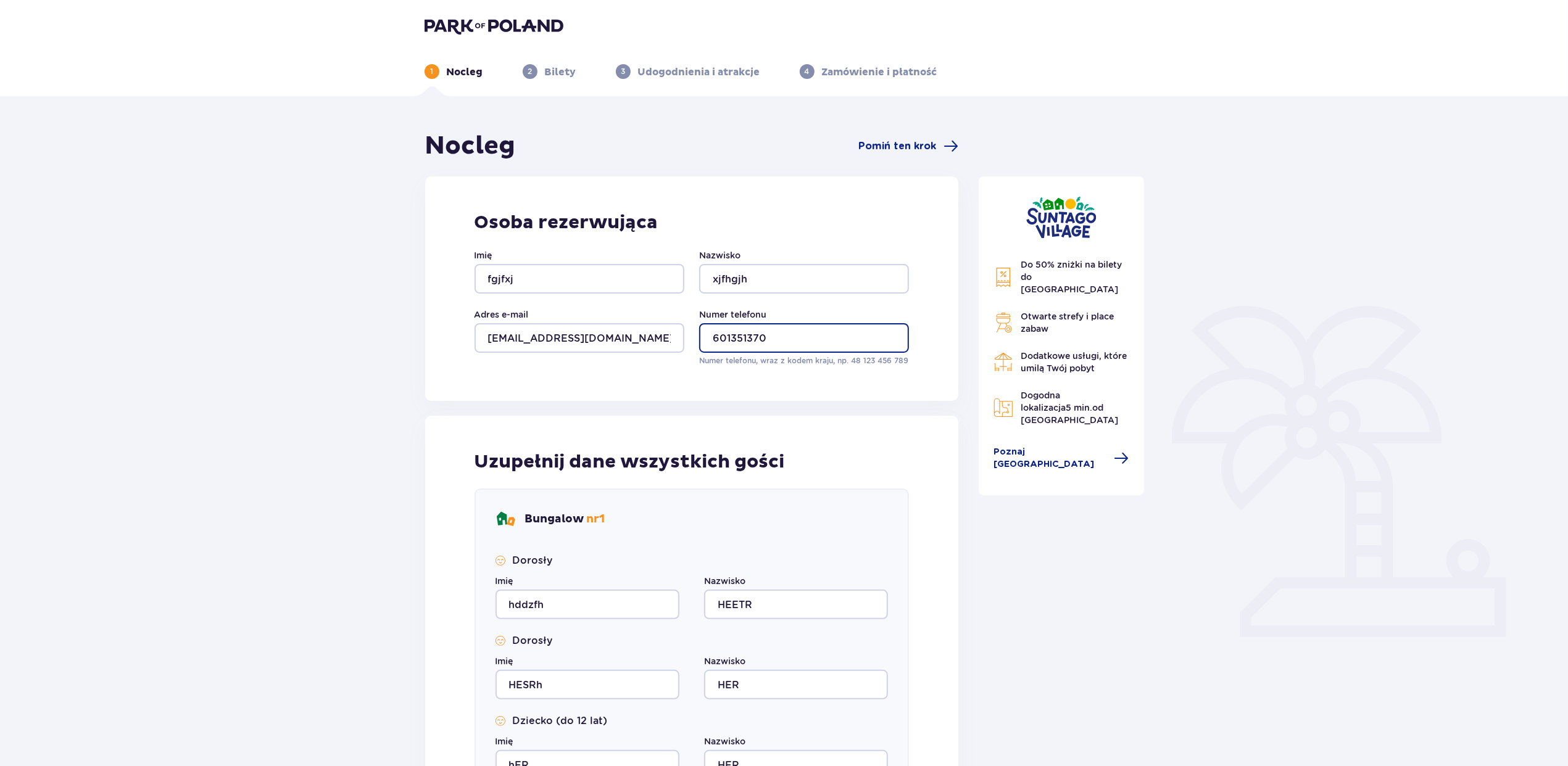
scroll to position [350, 0]
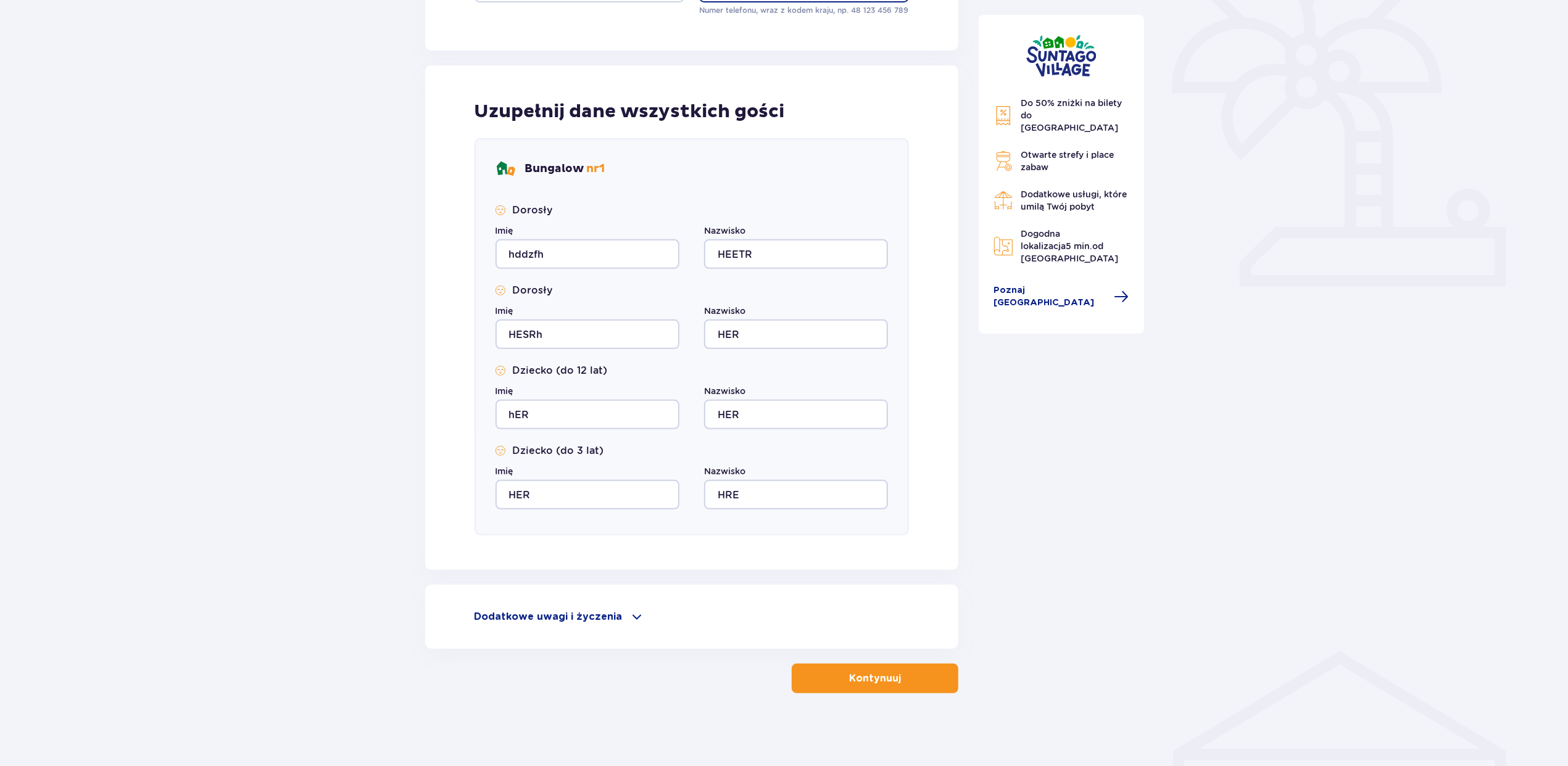
type input "601351370"
click at [821, 674] on button "Kontynuuj" at bounding box center [875, 679] width 167 height 30
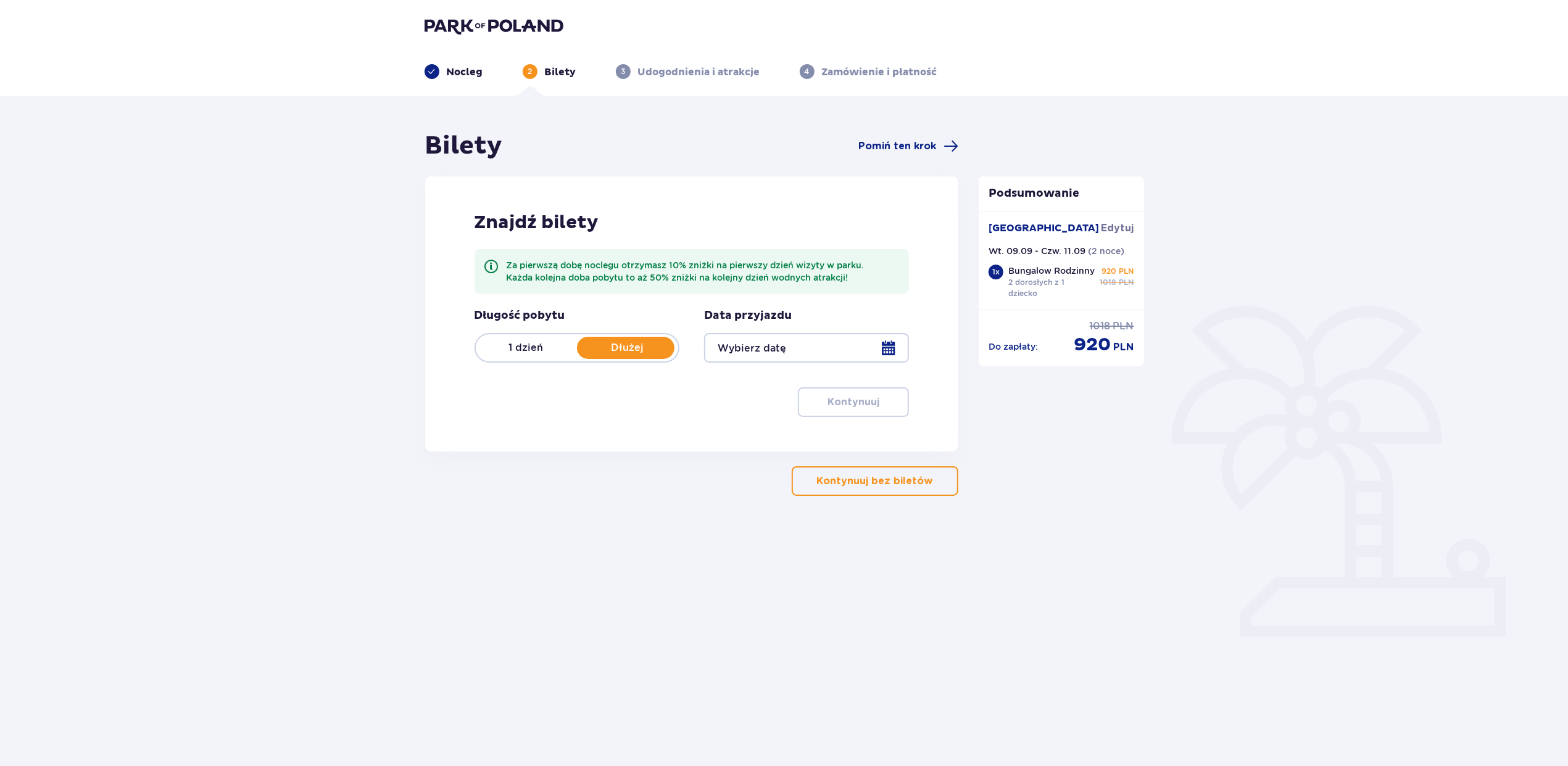
click at [479, 33] on img at bounding box center [493, 26] width 139 height 18
